Goal: Task Accomplishment & Management: Manage account settings

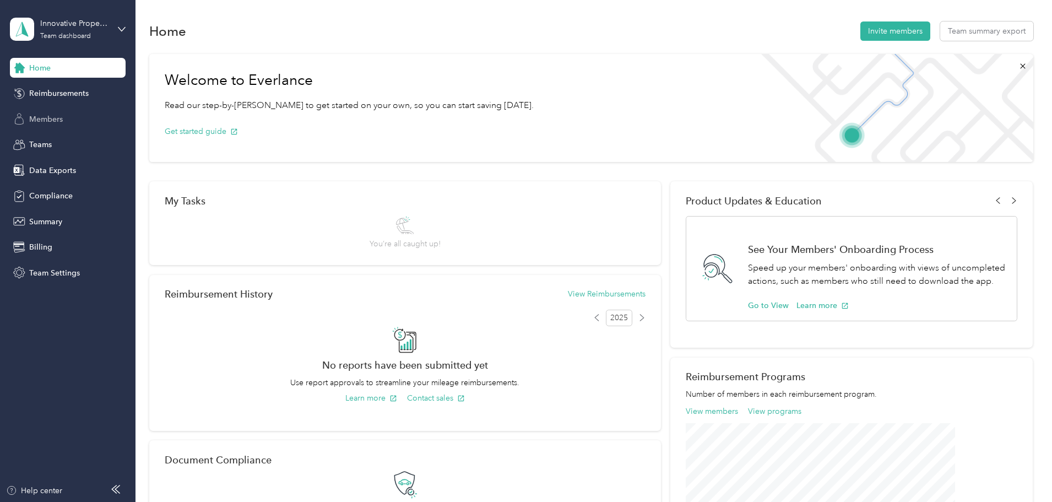
click at [68, 119] on div "Members" at bounding box center [68, 119] width 116 height 20
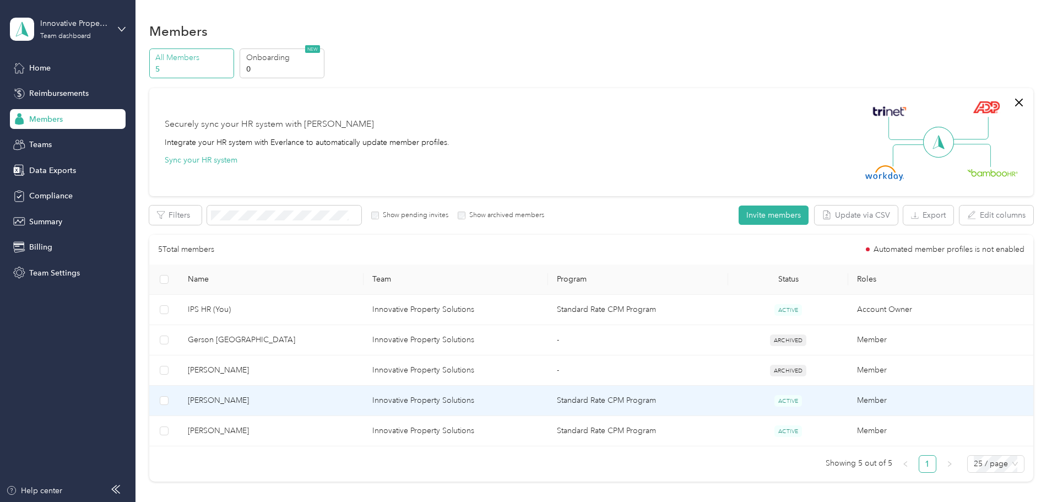
click at [582, 405] on td "Standard Rate CPM Program" at bounding box center [638, 400] width 180 height 30
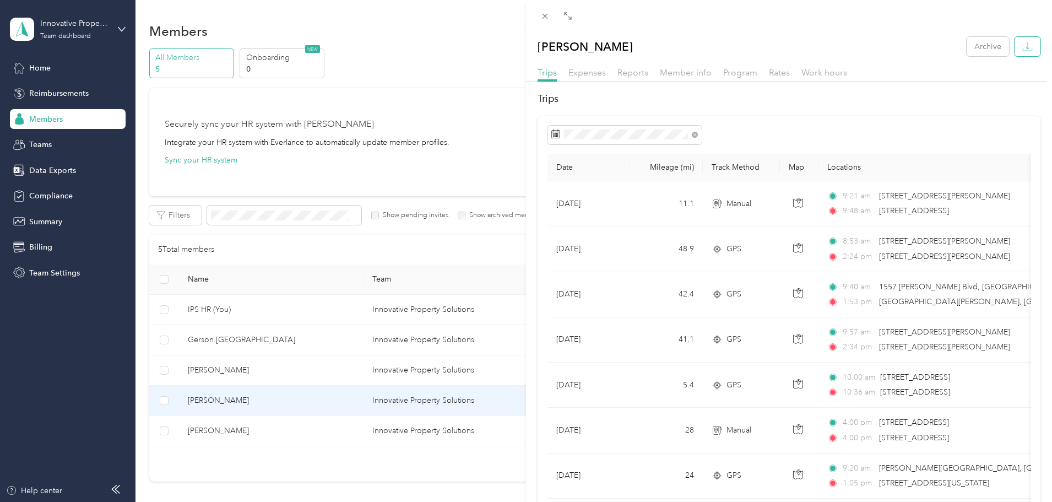
click at [1031, 51] on button "button" at bounding box center [1027, 46] width 26 height 19
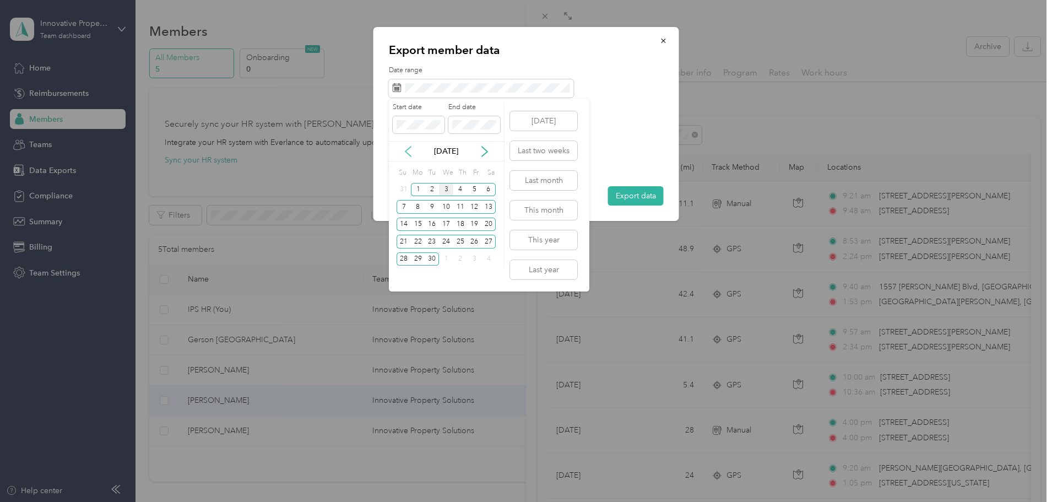
click at [404, 154] on icon at bounding box center [408, 151] width 11 height 11
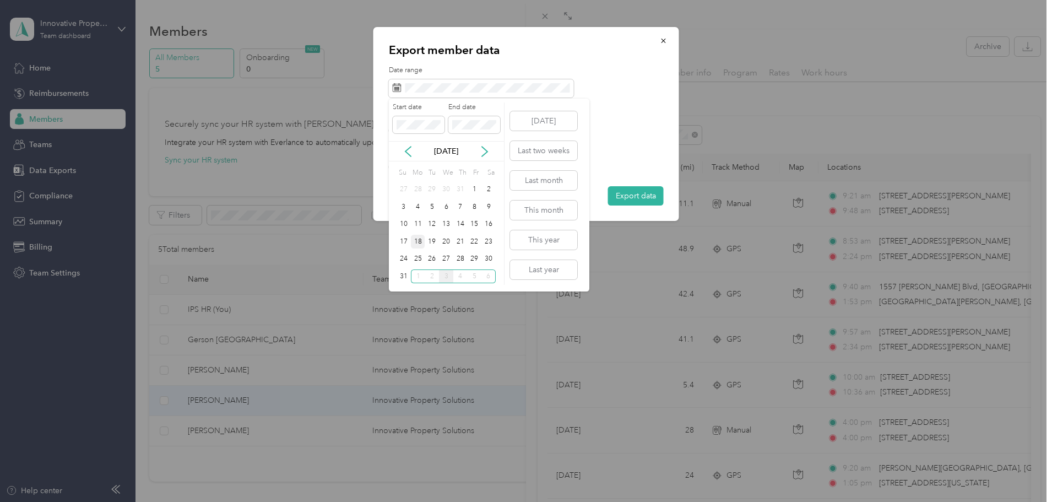
click at [422, 241] on div "18" at bounding box center [418, 242] width 14 height 14
click at [404, 272] on div "31" at bounding box center [404, 276] width 14 height 14
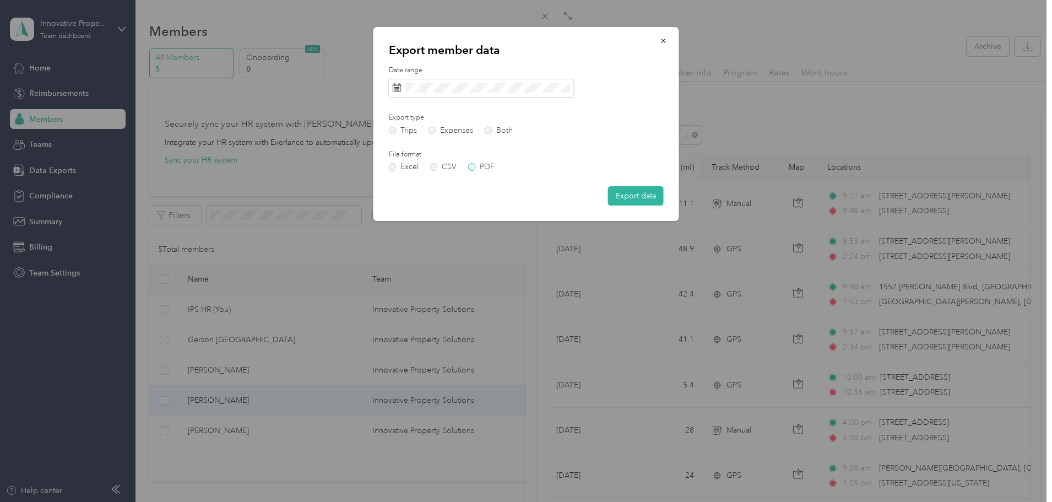
click at [483, 168] on label "PDF" at bounding box center [481, 167] width 26 height 8
click at [636, 193] on button "Export data" at bounding box center [636, 195] width 56 height 19
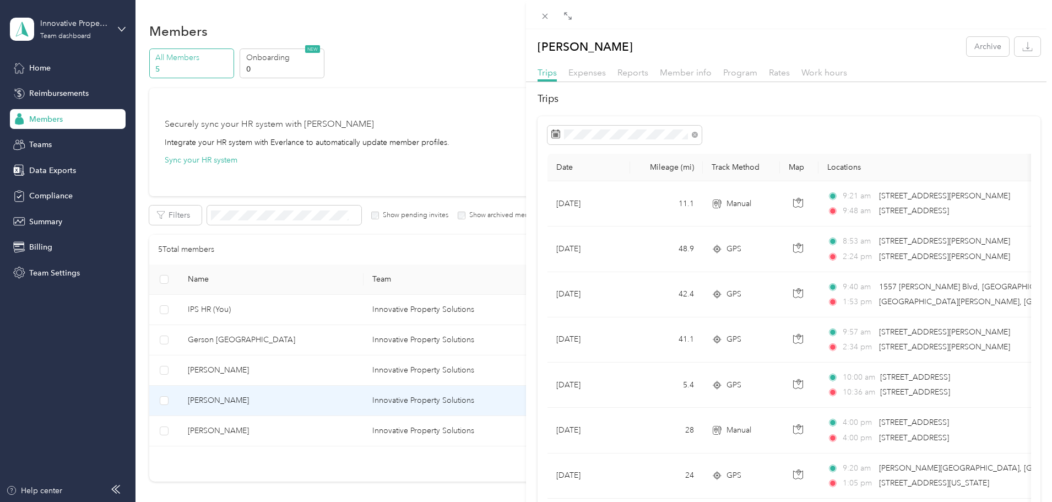
click at [317, 432] on div "[PERSON_NAME] Archive Trips Expenses Reports Member info Program Rates Work hou…" at bounding box center [526, 251] width 1052 height 502
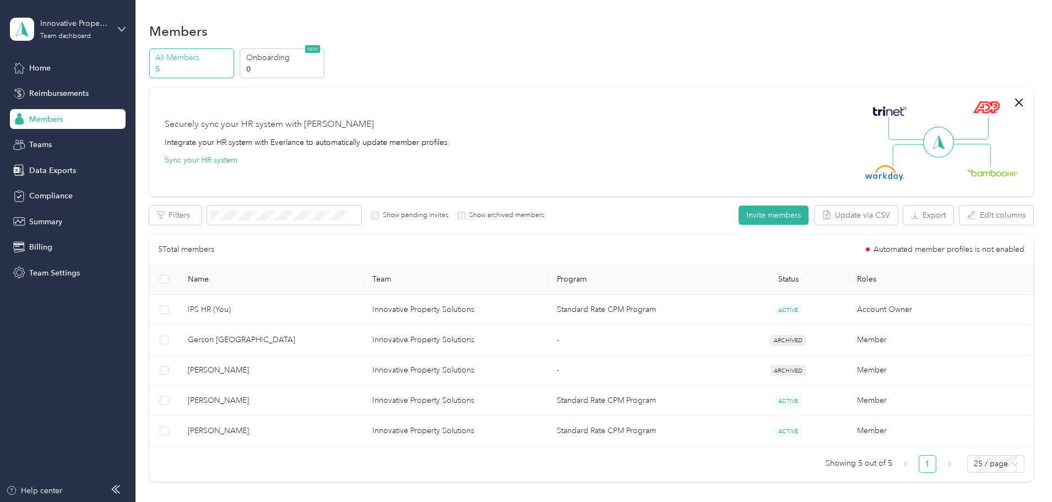
drag, startPoint x: 317, startPoint y: 432, endPoint x: 344, endPoint y: 433, distance: 27.0
click at [317, 433] on div at bounding box center [526, 251] width 1052 height 502
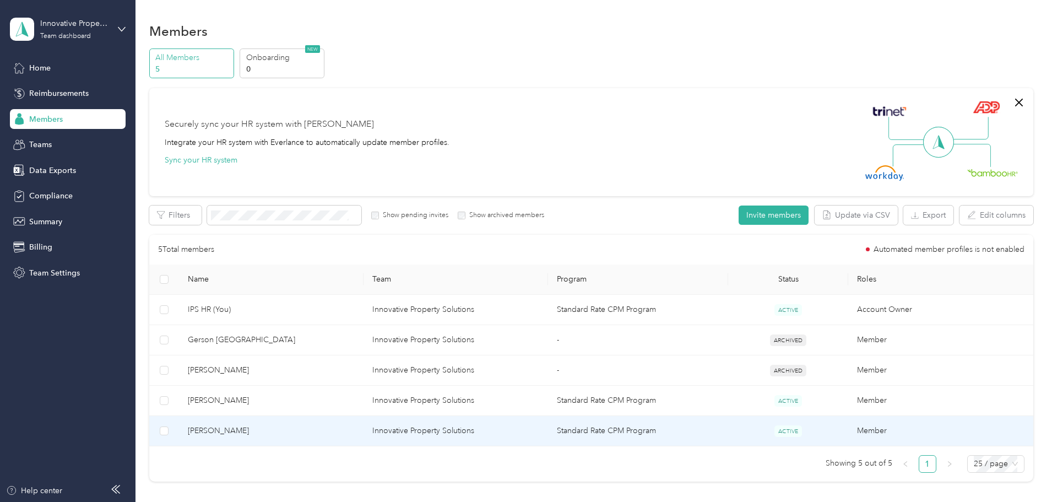
click at [355, 431] on span "[PERSON_NAME]" at bounding box center [271, 431] width 167 height 12
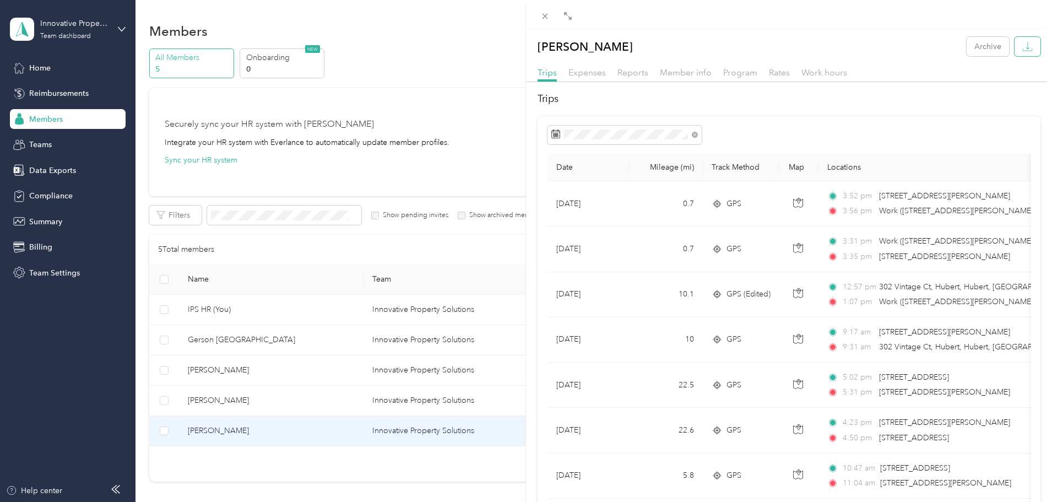
click at [1022, 48] on icon "button" at bounding box center [1027, 46] width 10 height 10
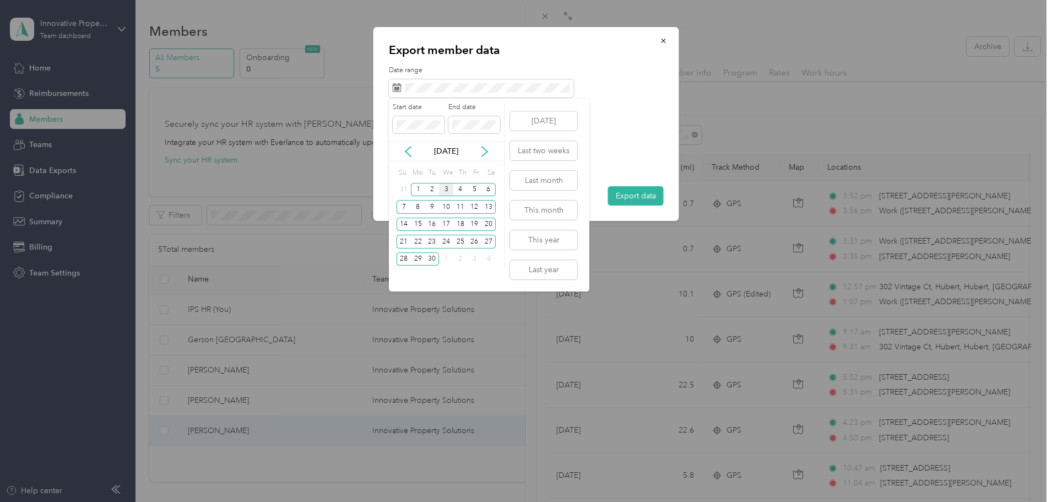
click at [401, 148] on div "[DATE]" at bounding box center [446, 151] width 115 height 12
click at [405, 149] on icon at bounding box center [408, 151] width 11 height 11
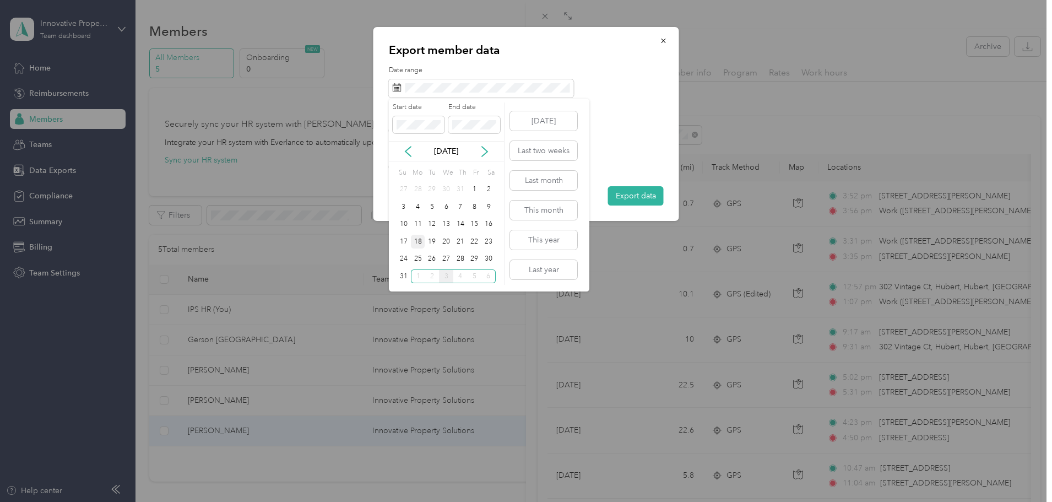
click at [416, 245] on div "18" at bounding box center [418, 242] width 14 height 14
click at [403, 279] on div "31" at bounding box center [404, 276] width 14 height 14
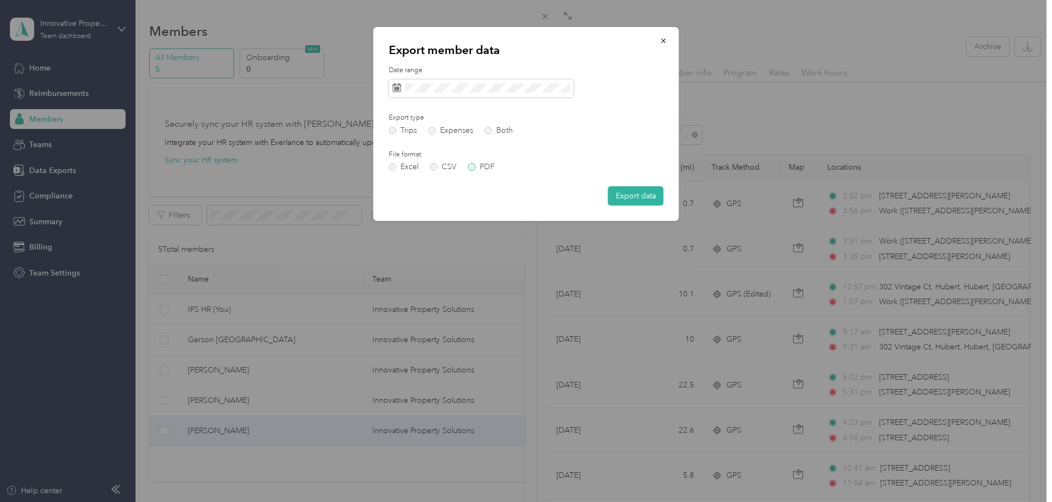
click at [487, 166] on label "PDF" at bounding box center [481, 167] width 26 height 8
click at [649, 197] on button "Export data" at bounding box center [636, 195] width 56 height 19
